Goal: Check status: Check status

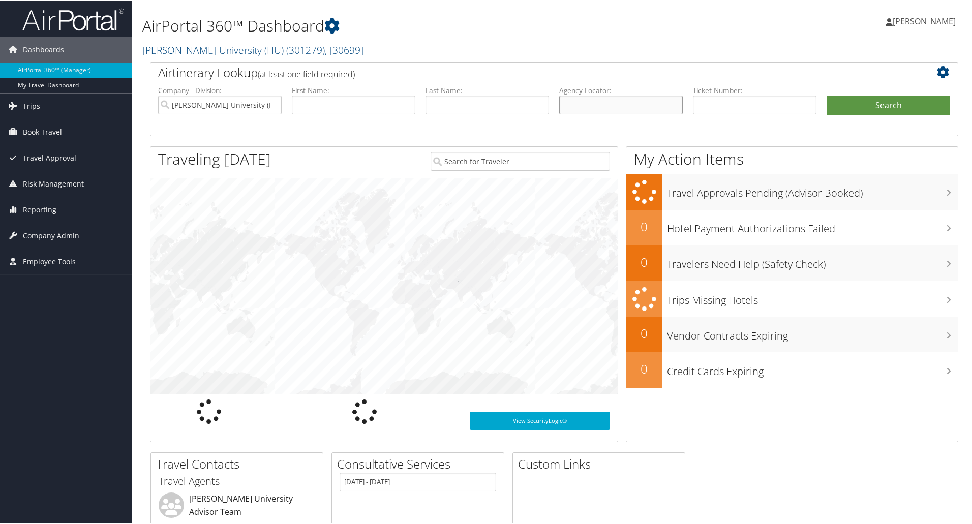
click at [609, 106] on input "text" at bounding box center [621, 104] width 124 height 19
paste input "CBGS87"
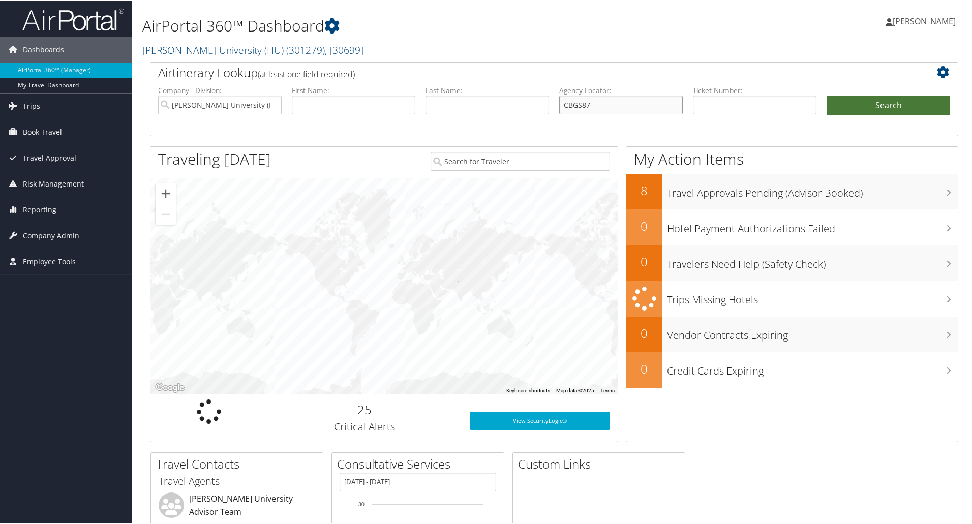
type input "CBGS87"
click at [899, 106] on button "Search" at bounding box center [889, 105] width 124 height 20
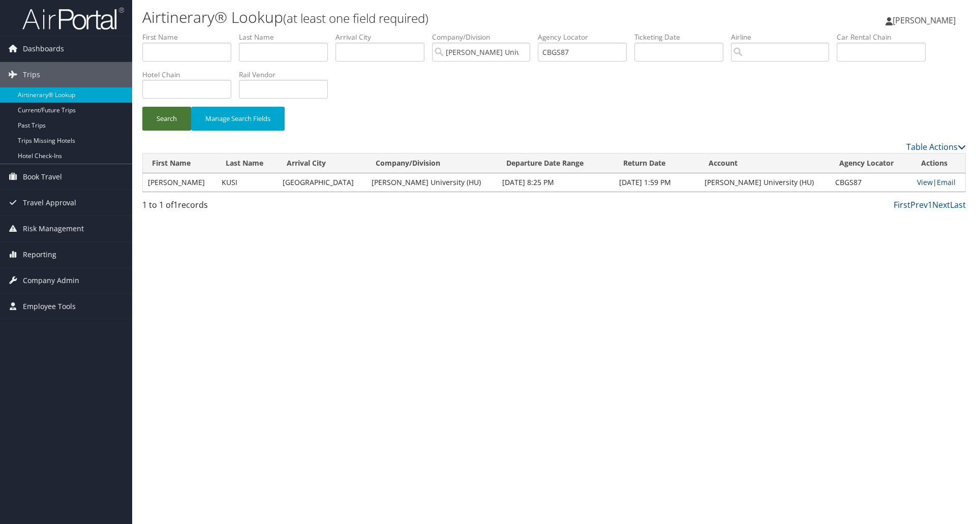
click at [174, 114] on button "Search" at bounding box center [166, 119] width 49 height 24
click at [917, 184] on link "View" at bounding box center [925, 182] width 16 height 10
click at [567, 48] on input "CBGS87" at bounding box center [582, 52] width 89 height 19
paste input "9ND2C"
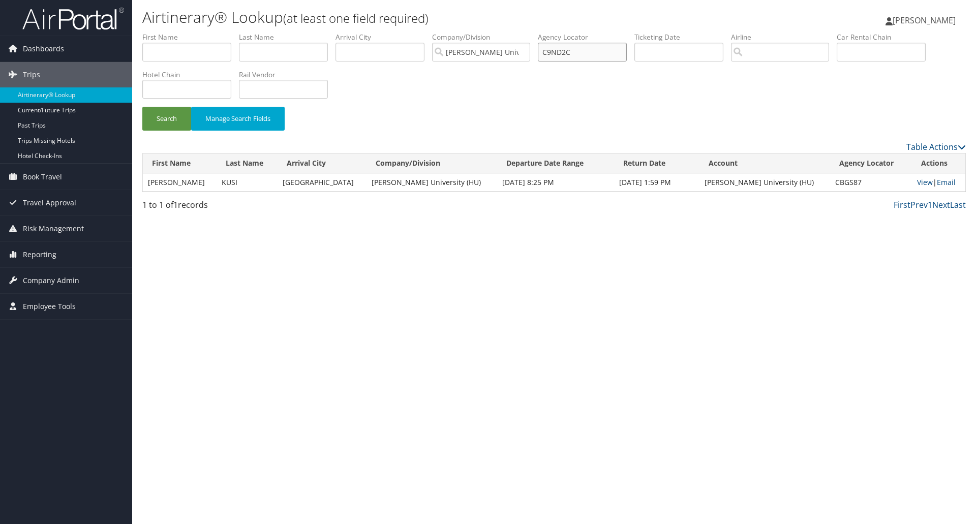
click at [142, 107] on button "Search" at bounding box center [166, 119] width 49 height 24
click at [918, 178] on link "View" at bounding box center [926, 182] width 16 height 10
click at [560, 52] on input "C9ND2C" at bounding box center [582, 52] width 89 height 19
paste input "DSQB1"
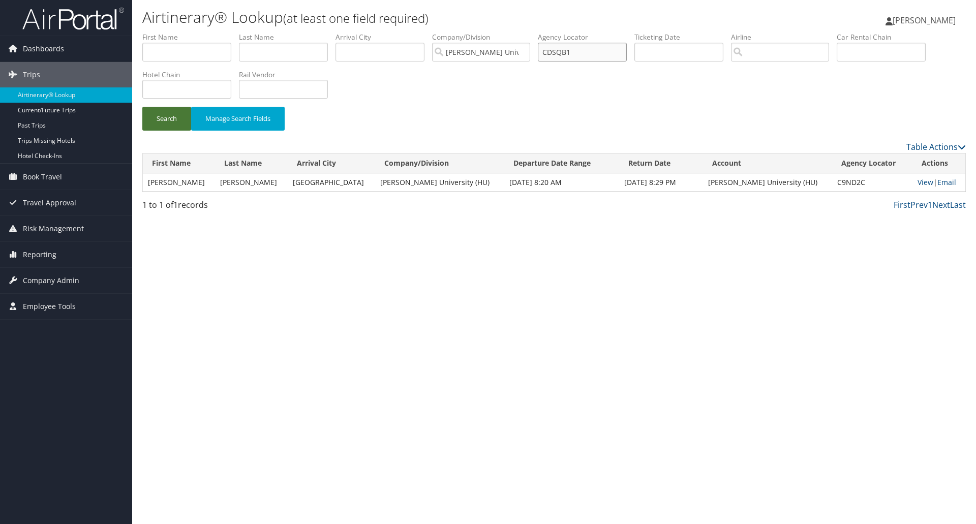
type input "CDSQB1"
click at [177, 121] on button "Search" at bounding box center [166, 119] width 49 height 24
click at [918, 184] on link "View" at bounding box center [923, 182] width 16 height 10
click at [556, 54] on input "CDSQB1" at bounding box center [582, 52] width 89 height 19
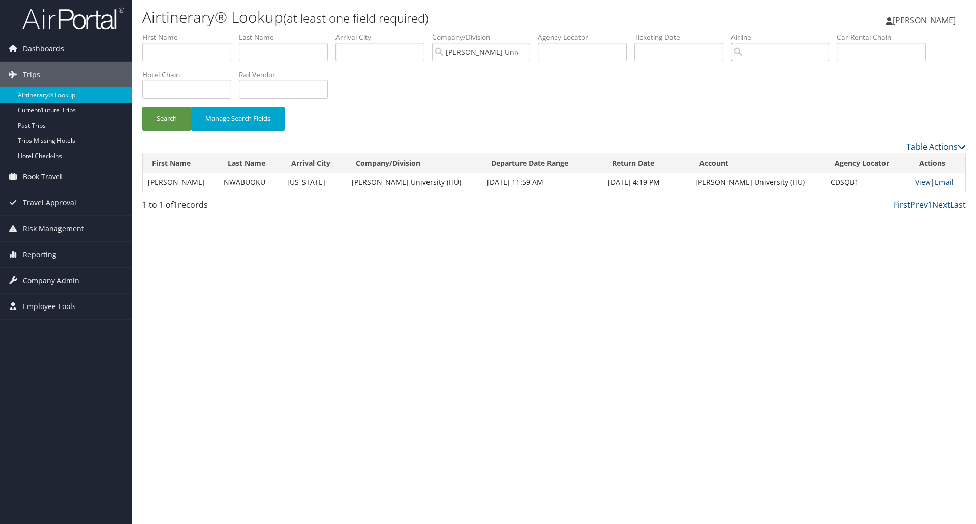
click at [789, 52] on input "search" at bounding box center [780, 52] width 98 height 19
paste input "American"
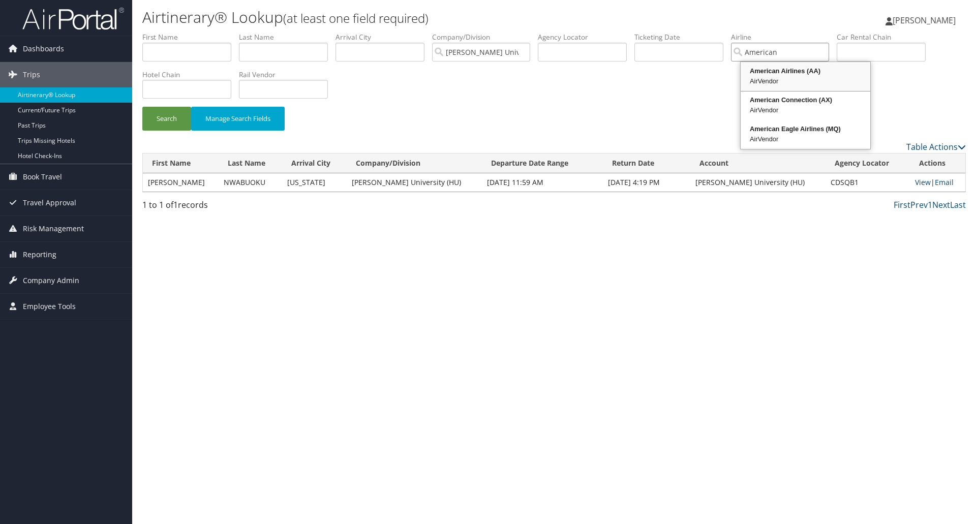
click at [811, 78] on div "AirVendor" at bounding box center [805, 81] width 127 height 10
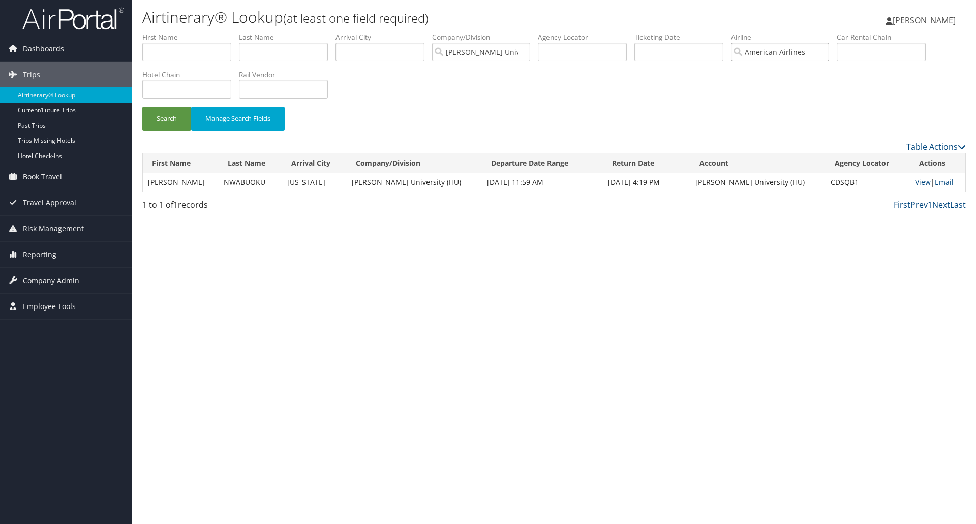
type input "American Airlines"
click at [268, 49] on input "text" at bounding box center [283, 52] width 89 height 19
paste input "NWABUOKU"
type input "NWABUOKU"
click at [165, 121] on button "Search" at bounding box center [166, 119] width 49 height 24
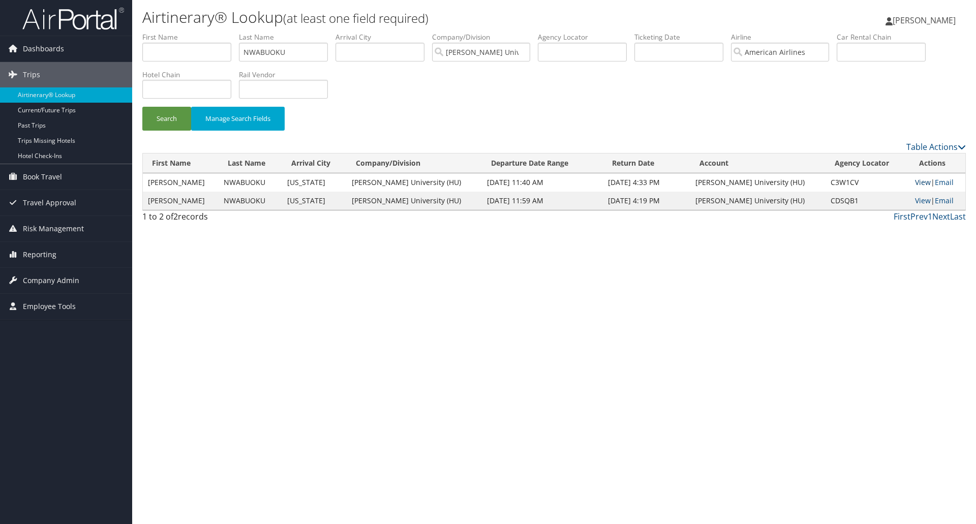
click at [920, 184] on link "View" at bounding box center [923, 182] width 16 height 10
click at [915, 180] on link "View" at bounding box center [923, 182] width 16 height 10
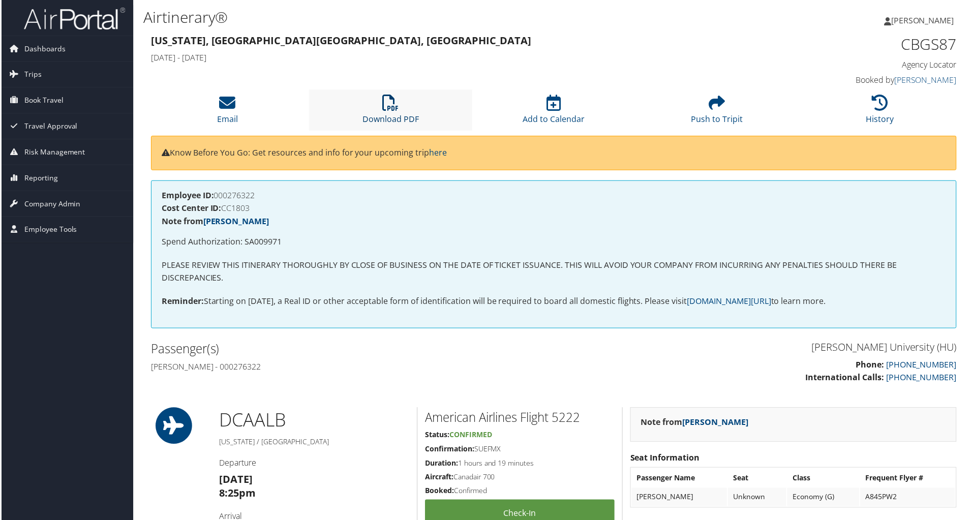
click at [382, 104] on icon at bounding box center [390, 103] width 16 height 16
click at [389, 113] on li "Download PDF" at bounding box center [391, 110] width 164 height 41
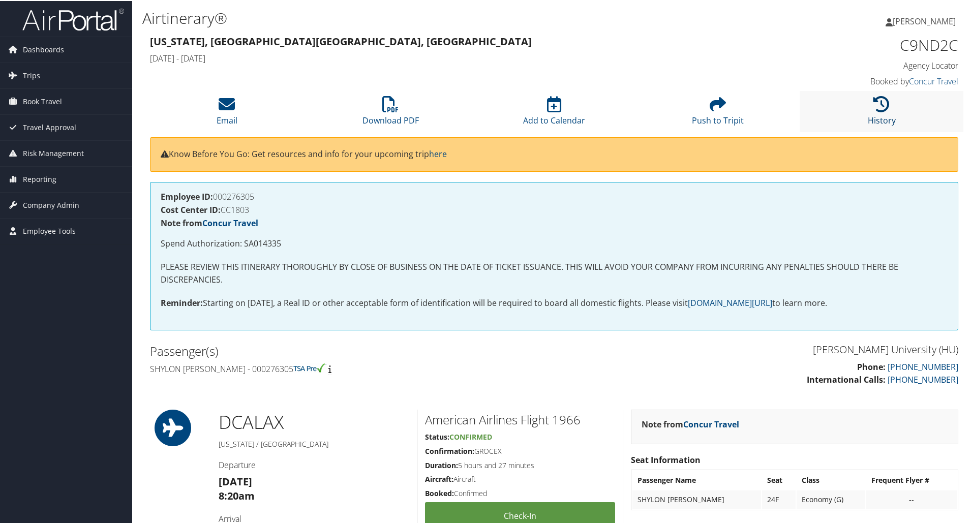
click at [877, 111] on icon at bounding box center [881, 103] width 16 height 16
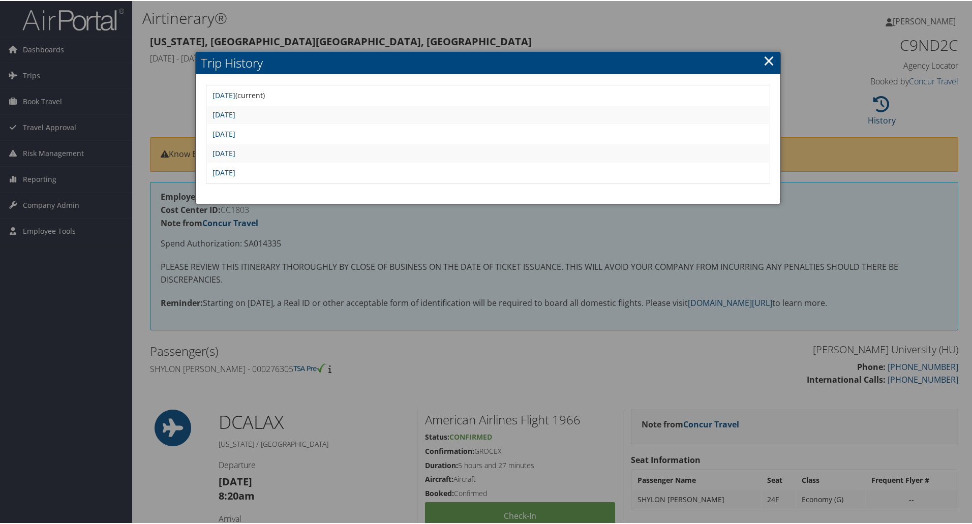
click at [235, 154] on link "[DATE]" at bounding box center [223, 152] width 23 height 10
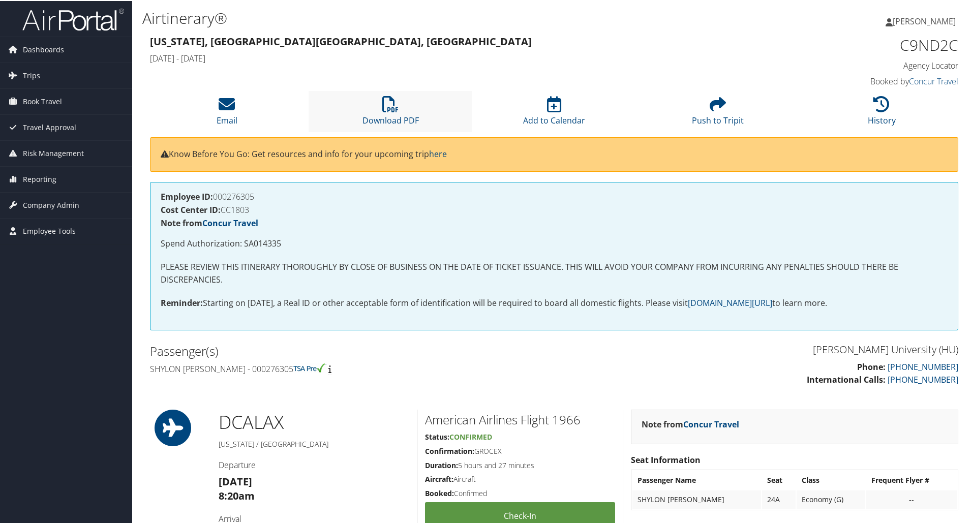
click at [402, 106] on li "Download PDF" at bounding box center [391, 110] width 164 height 41
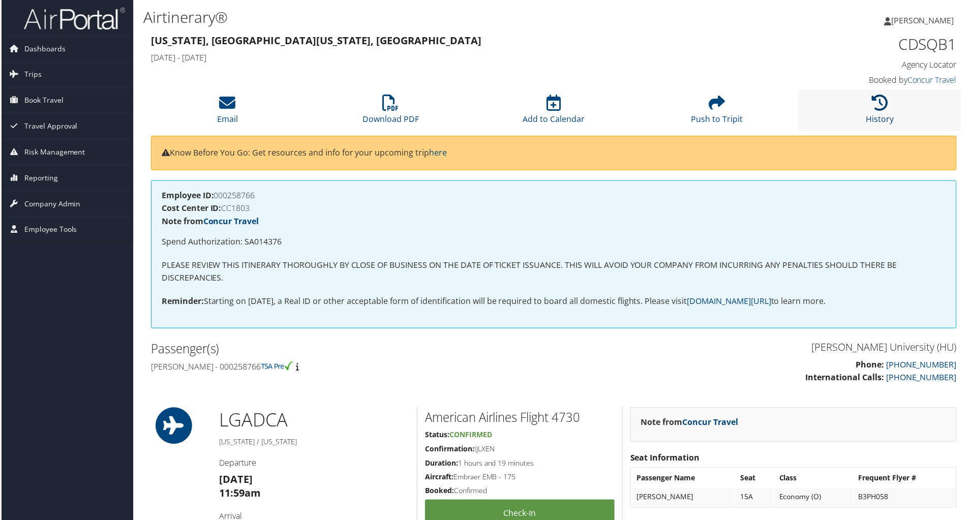
click at [873, 111] on icon at bounding box center [881, 103] width 16 height 16
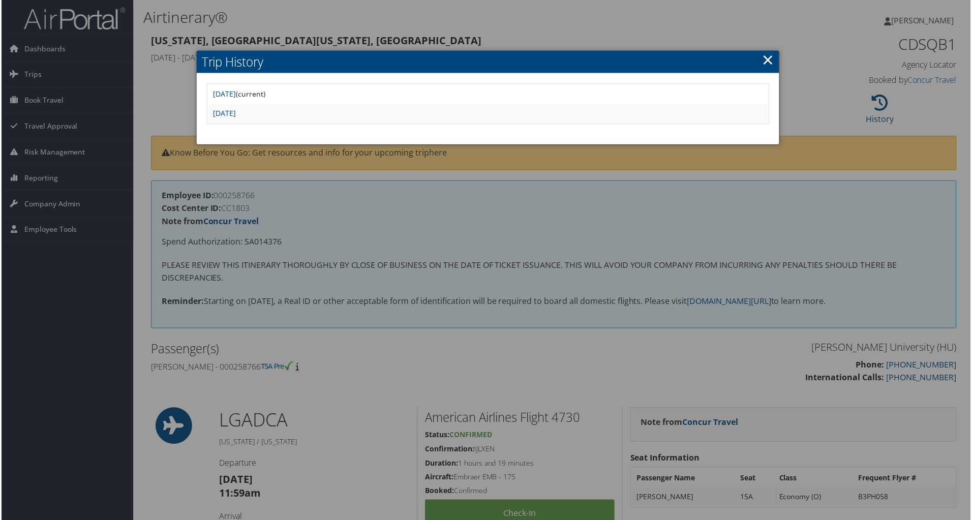
click at [771, 65] on link "×" at bounding box center [769, 59] width 12 height 20
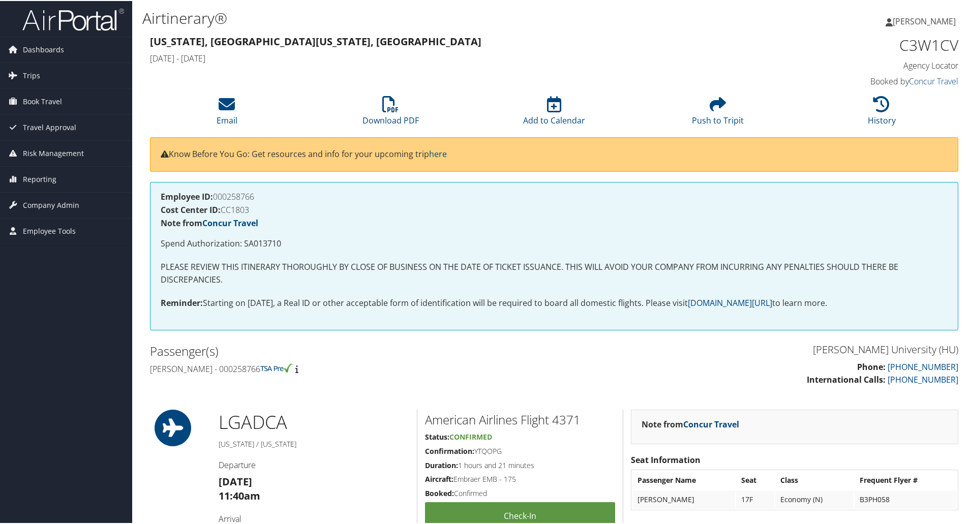
click at [924, 45] on h1 "C3W1CV" at bounding box center [863, 44] width 191 height 21
copy h1 "C3W1CV"
click at [886, 107] on icon at bounding box center [881, 103] width 16 height 16
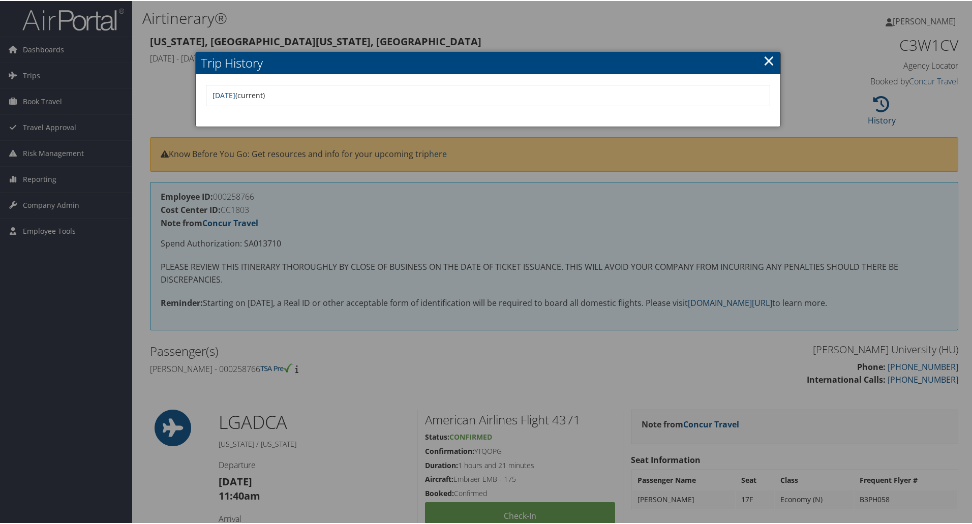
click at [768, 62] on link "×" at bounding box center [769, 59] width 12 height 20
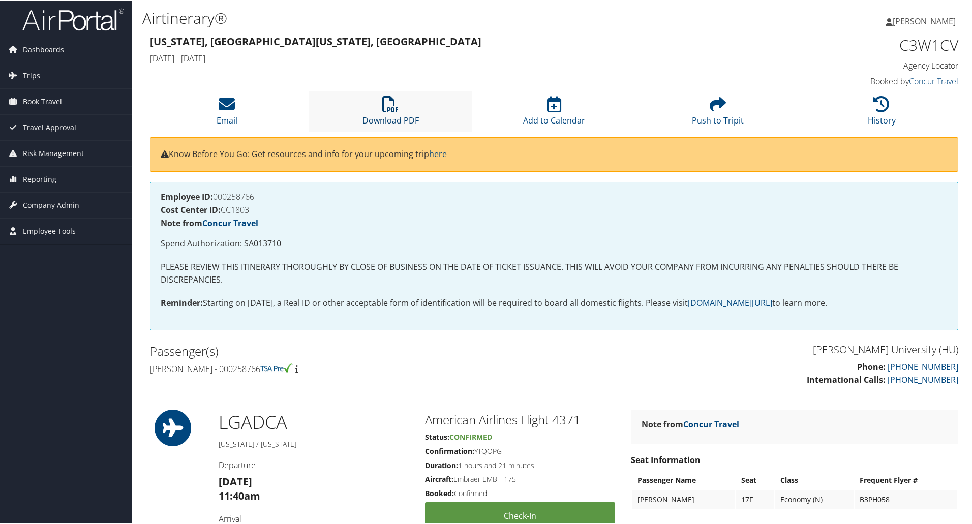
click at [390, 104] on icon at bounding box center [390, 103] width 16 height 16
